Goal: Transaction & Acquisition: Purchase product/service

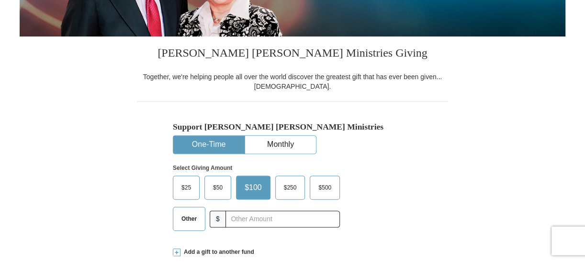
scroll to position [209, 0]
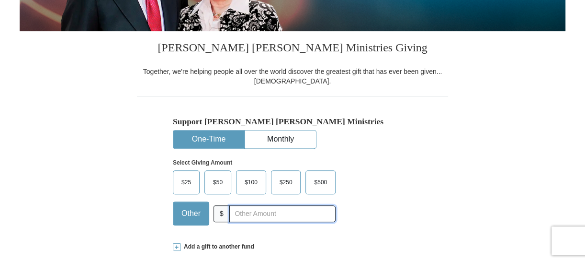
click at [262, 213] on input "text" at bounding box center [282, 213] width 106 height 17
type input "20.00"
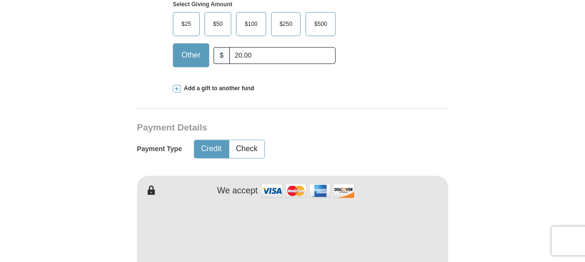
scroll to position [380, 0]
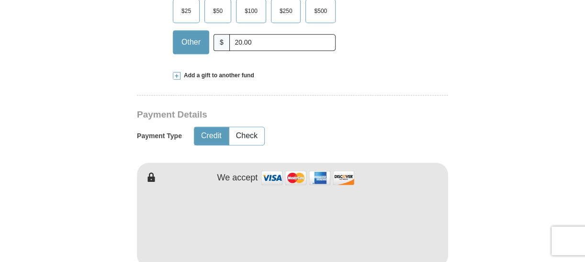
type input "[PERSON_NAME]"
click at [525, 243] on form "Already have an account? Sign in for faster giving. Don't have an account? Crea…" at bounding box center [293, 245] width 546 height 1175
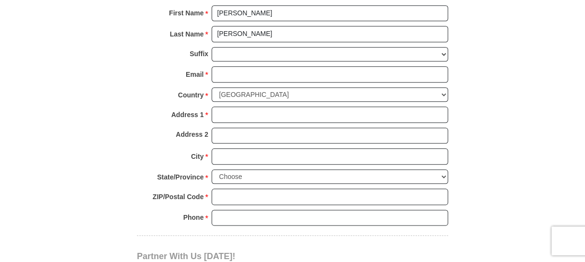
scroll to position [722, 0]
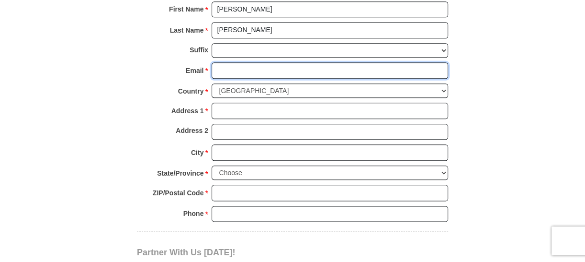
click at [221, 65] on input "Email *" at bounding box center [330, 70] width 237 height 16
type input "[EMAIL_ADDRESS][DOMAIN_NAME]"
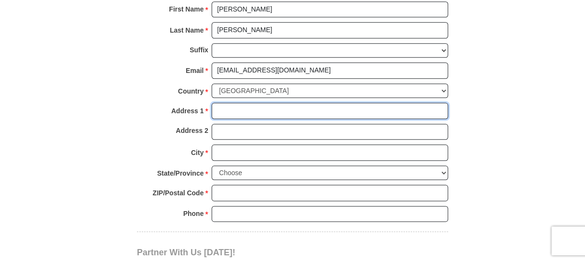
type input "[STREET_ADDRESS]"
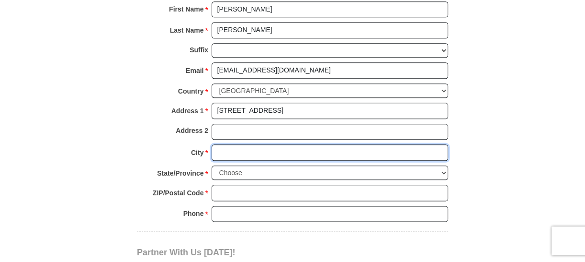
type input "New Waverly"
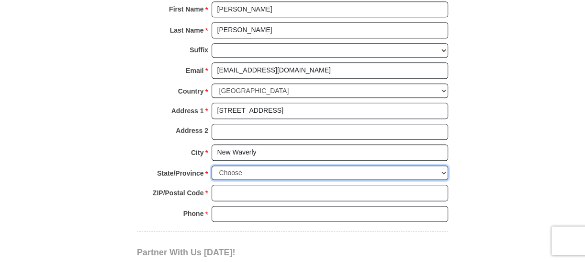
select select "[GEOGRAPHIC_DATA]"
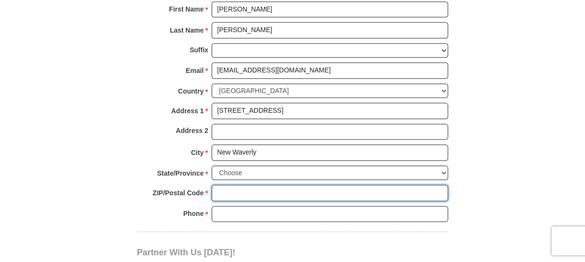
type input "77358"
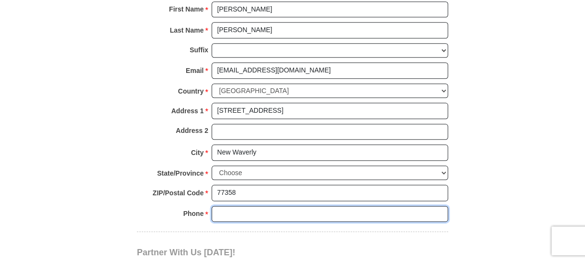
type input "9363489777"
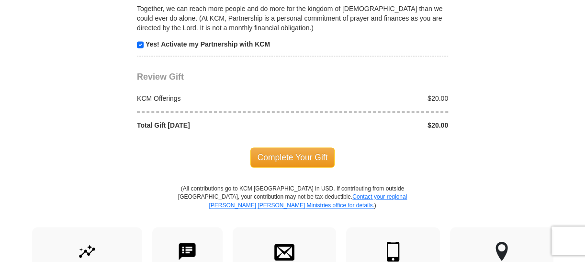
scroll to position [988, 0]
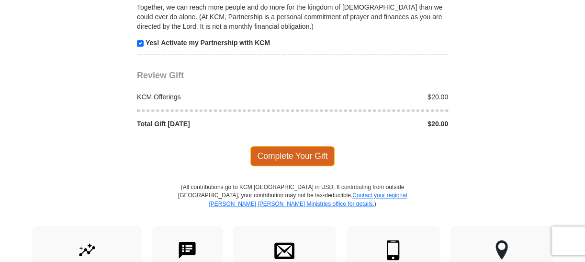
click at [287, 149] on span "Complete Your Gift" at bounding box center [293, 156] width 85 height 20
